Goal: Check status: Check status

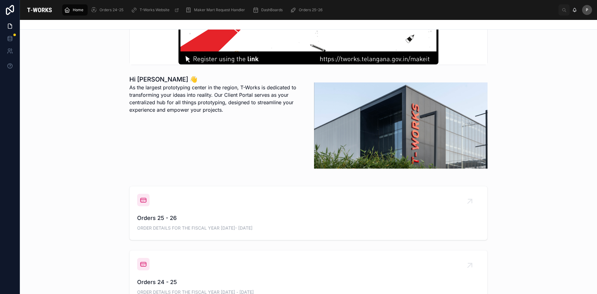
scroll to position [124, 0]
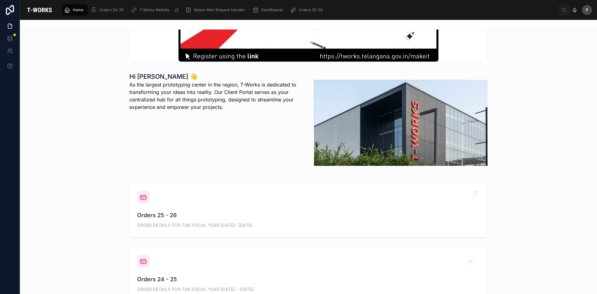
click at [160, 213] on span "Orders 25 - 26" at bounding box center [308, 215] width 343 height 9
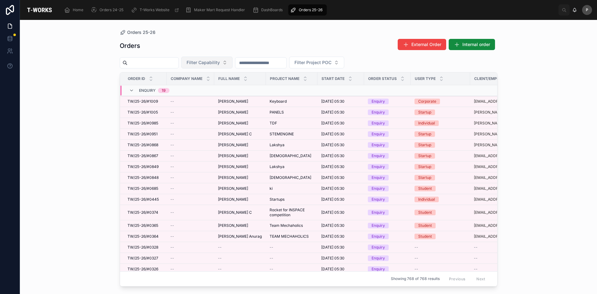
click at [217, 65] on span "Filter Capability" at bounding box center [203, 62] width 33 height 6
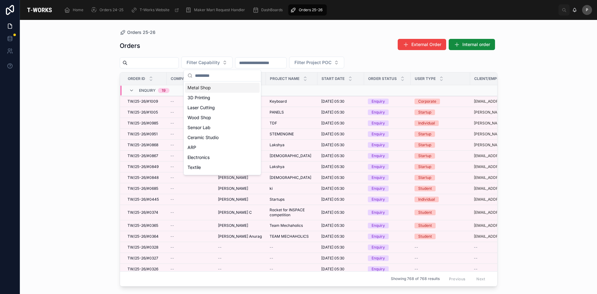
click at [197, 86] on div "Metal Shop" at bounding box center [222, 88] width 75 height 10
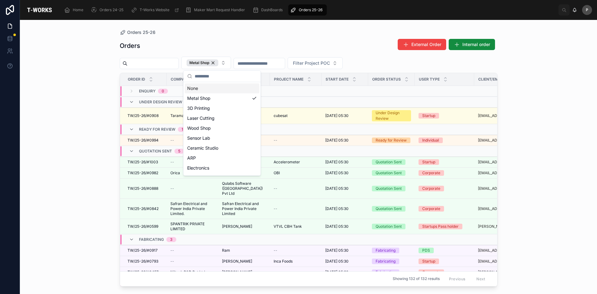
click at [189, 48] on div "Orders External Order Internal order" at bounding box center [309, 46] width 378 height 14
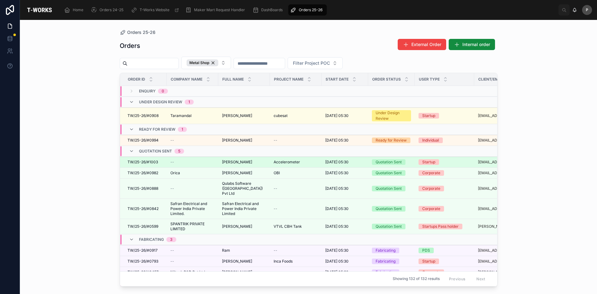
click at [245, 161] on span "[PERSON_NAME]" at bounding box center [237, 162] width 30 height 5
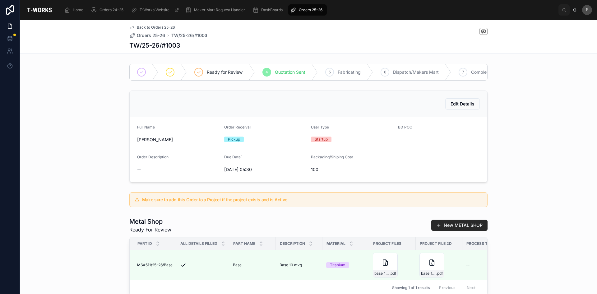
scroll to position [124, 0]
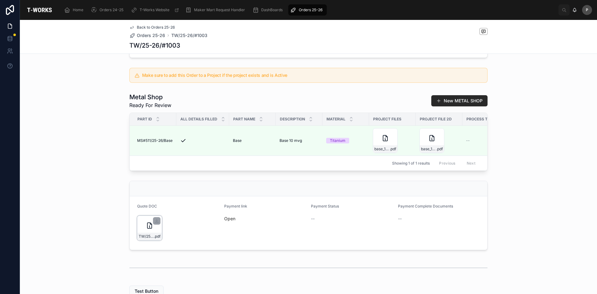
click at [147, 228] on icon at bounding box center [149, 226] width 4 height 6
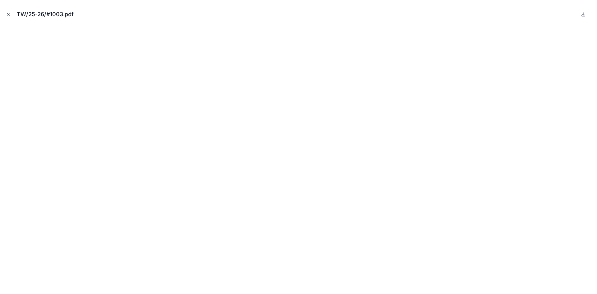
click at [6, 15] on button "Close modal" at bounding box center [8, 14] width 7 height 7
